Goal: Task Accomplishment & Management: Use online tool/utility

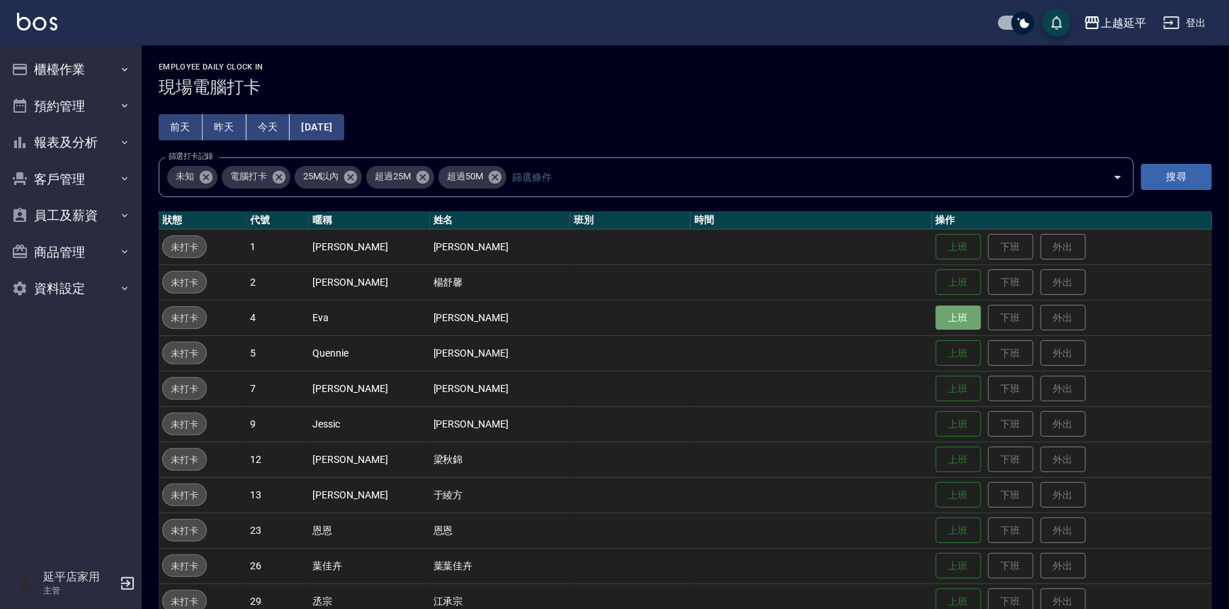
click at [616, 322] on button "上班" at bounding box center [958, 317] width 45 height 25
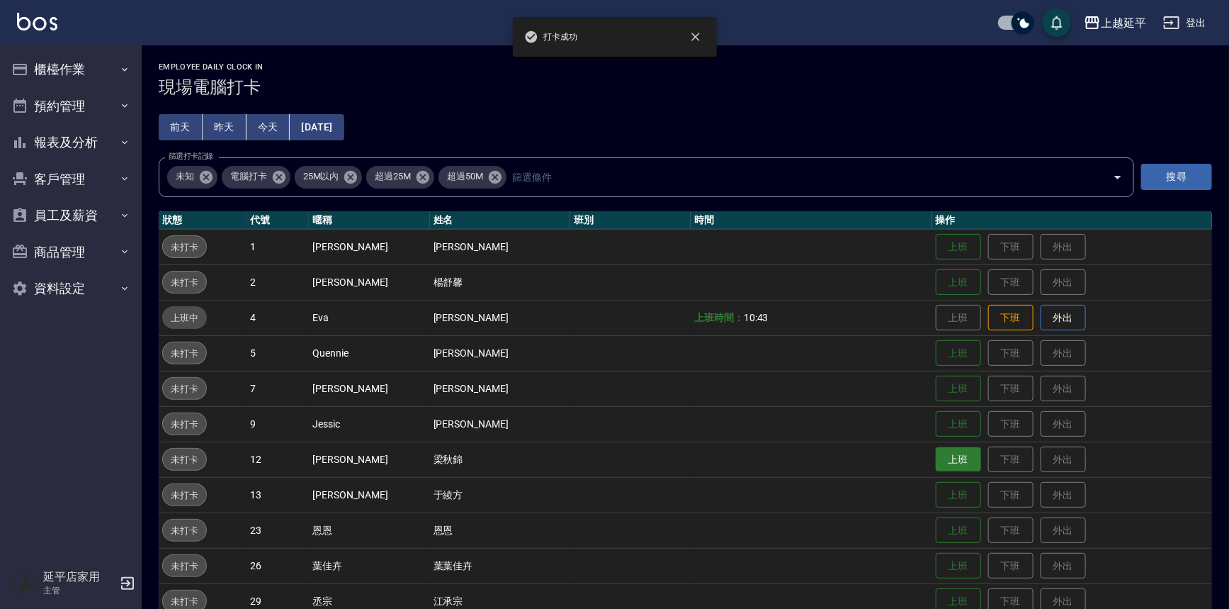
click at [616, 456] on button "上班" at bounding box center [958, 459] width 45 height 25
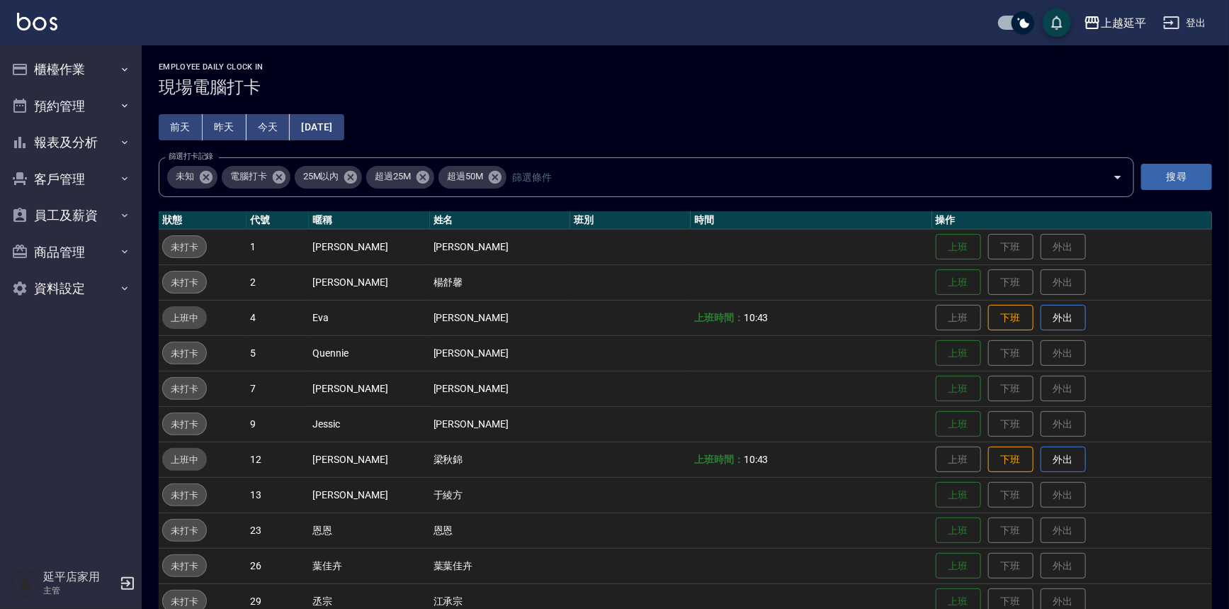
drag, startPoint x: 555, startPoint y: 56, endPoint x: 665, endPoint y: 1, distance: 122.9
click at [555, 56] on div "Employee Daily Clock In 現場電腦打卡 [DATE] [DATE] [DATE] [DATE] 篩選打卡記錄 未知 電腦打卡 25M以內…" at bounding box center [686, 429] width 1088 height 768
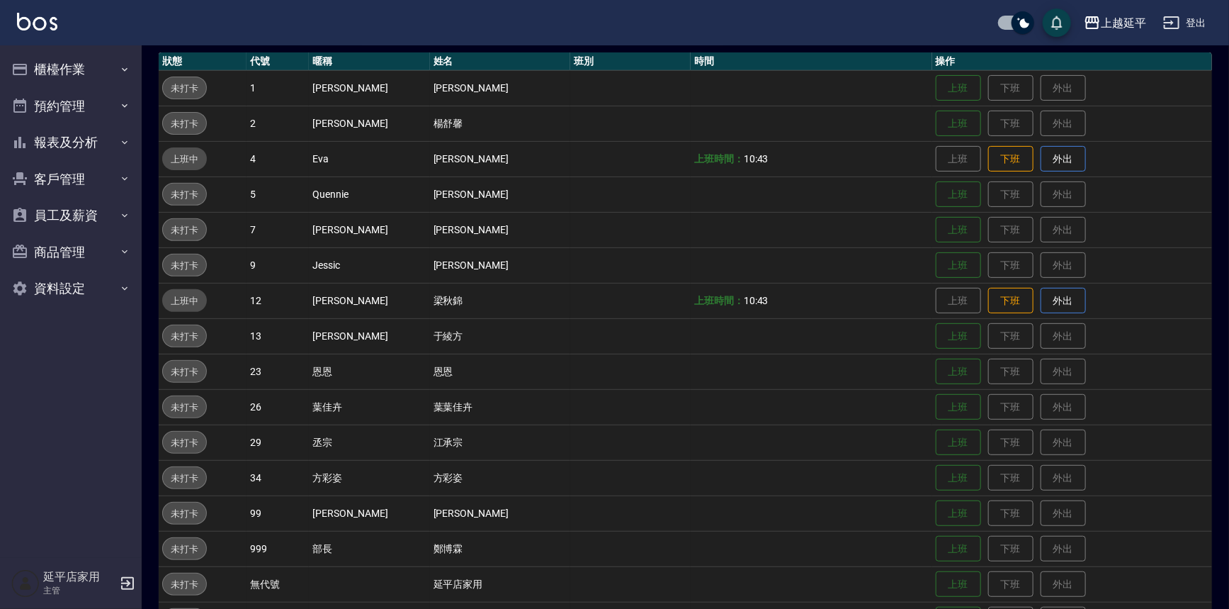
scroll to position [204, 0]
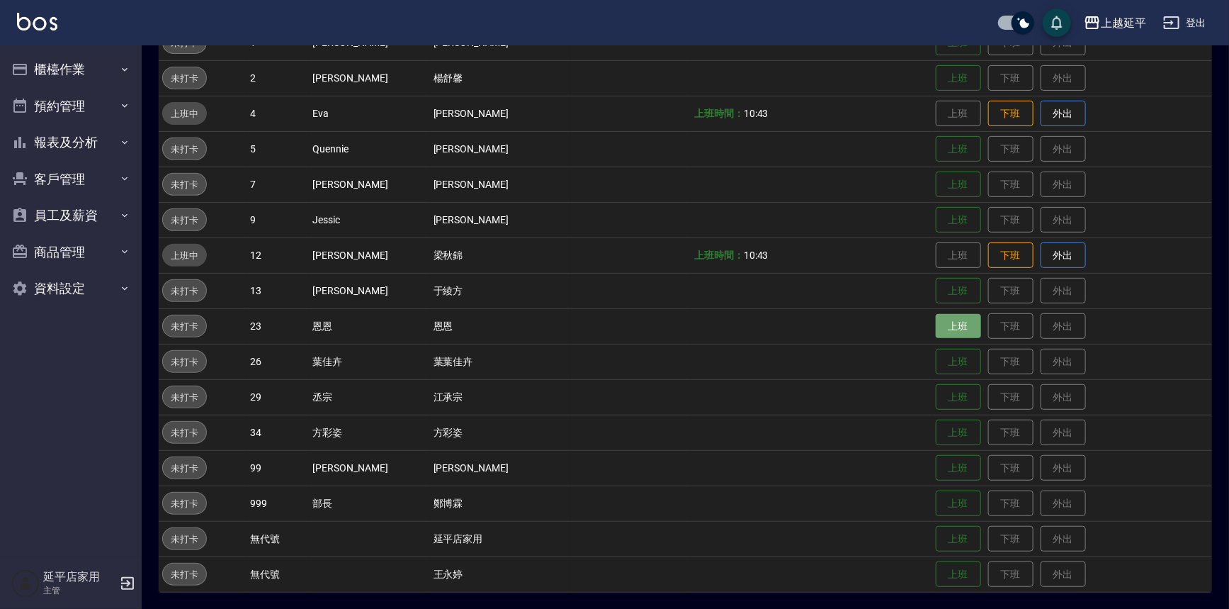
click at [616, 330] on button "上班" at bounding box center [958, 326] width 45 height 25
click at [616, 310] on td "上班 下班 外出" at bounding box center [1072, 325] width 280 height 35
click at [616, 325] on button "上班" at bounding box center [958, 326] width 45 height 25
click at [616, 333] on td at bounding box center [630, 325] width 120 height 35
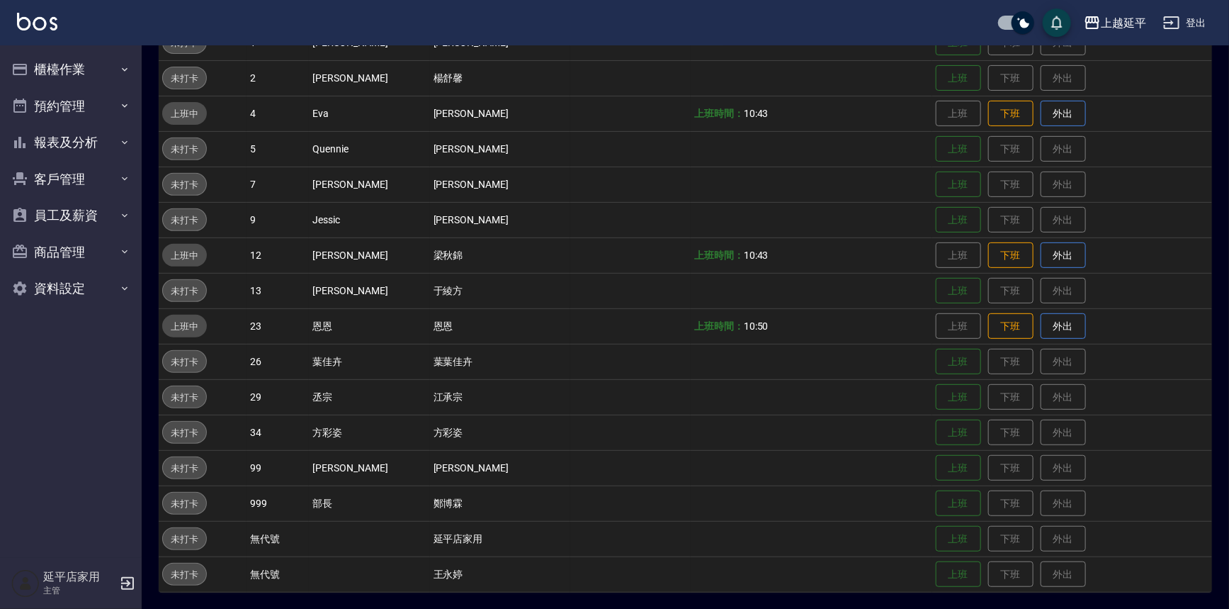
click at [616, 332] on td at bounding box center [630, 325] width 120 height 35
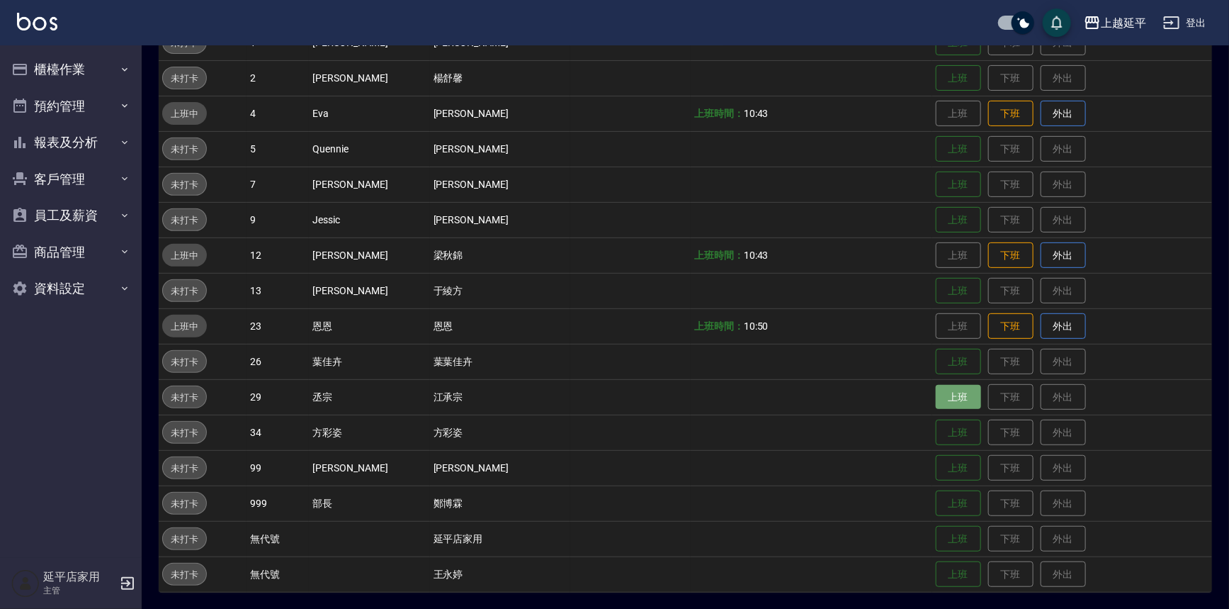
click at [616, 390] on button "上班" at bounding box center [958, 397] width 45 height 25
